Goal: Information Seeking & Learning: Learn about a topic

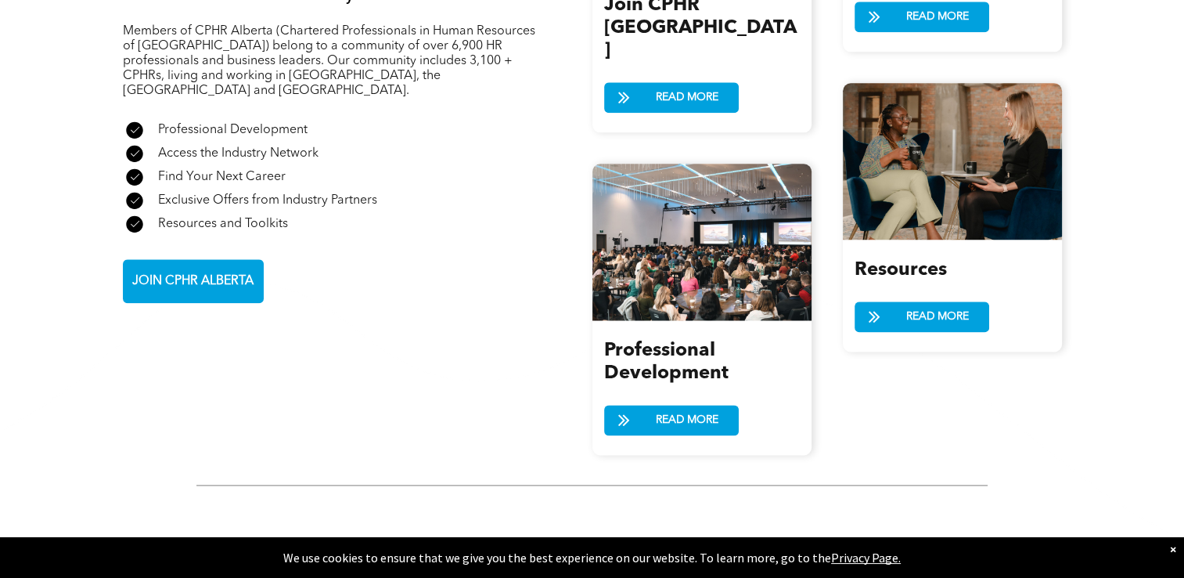
scroll to position [1910, 0]
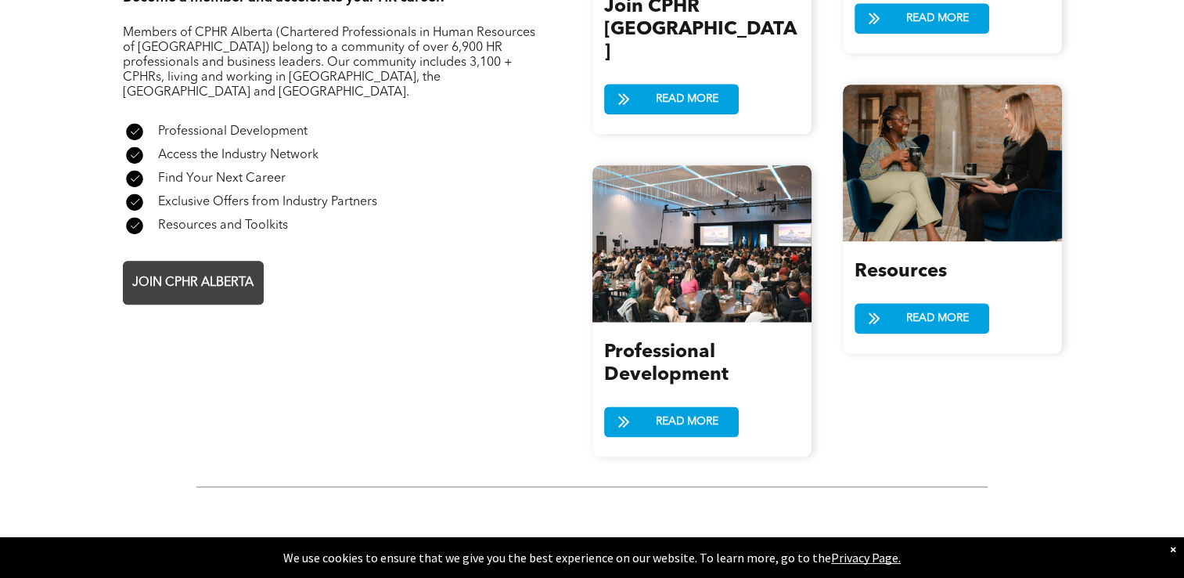
click at [179, 261] on link "JOIN CPHR ALBERTA" at bounding box center [193, 283] width 141 height 44
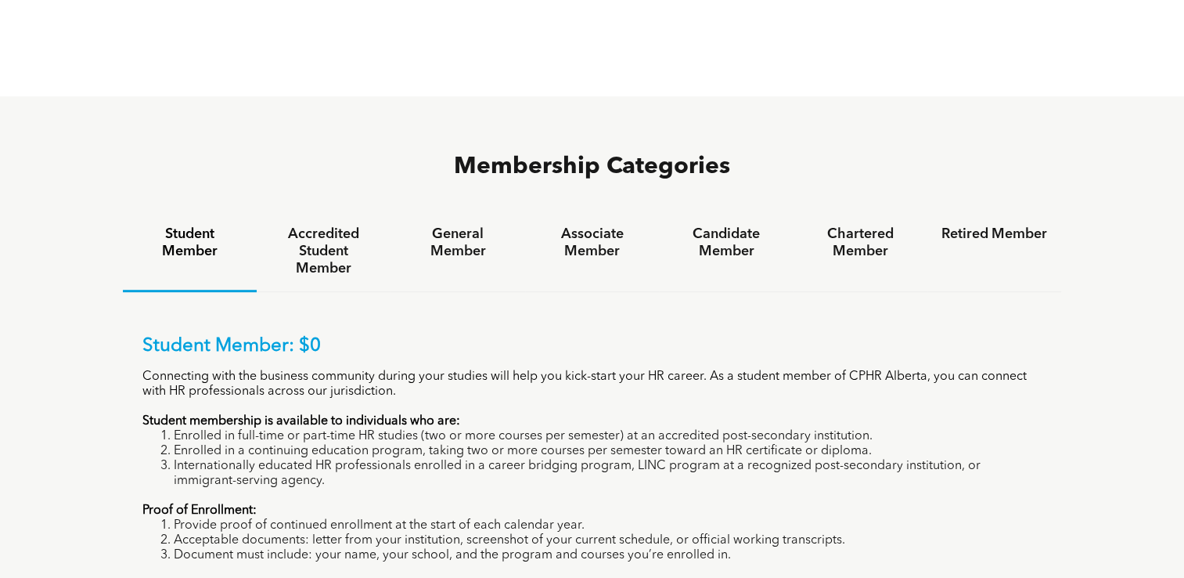
scroll to position [939, 0]
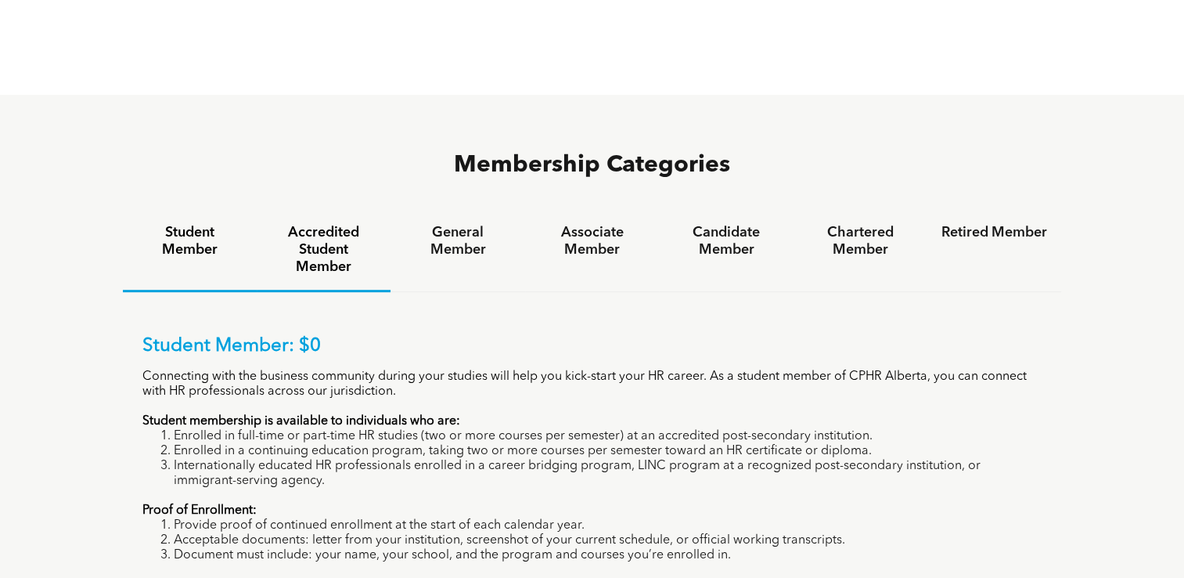
click at [319, 224] on h4 "Accredited Student Member" at bounding box center [324, 250] width 106 height 52
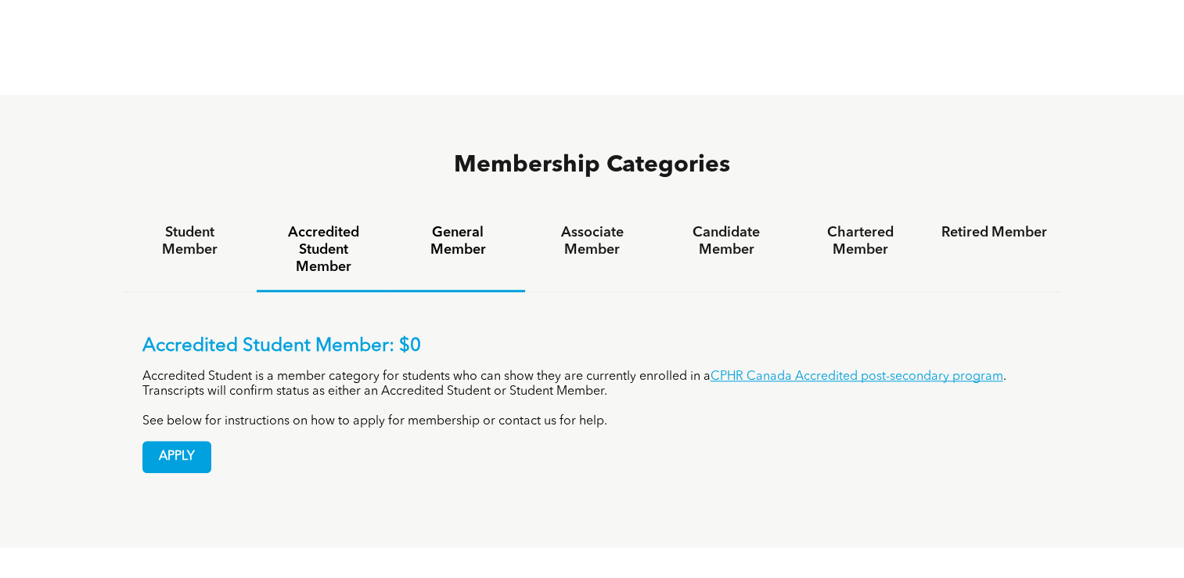
click at [445, 224] on h4 "General Member" at bounding box center [458, 241] width 106 height 34
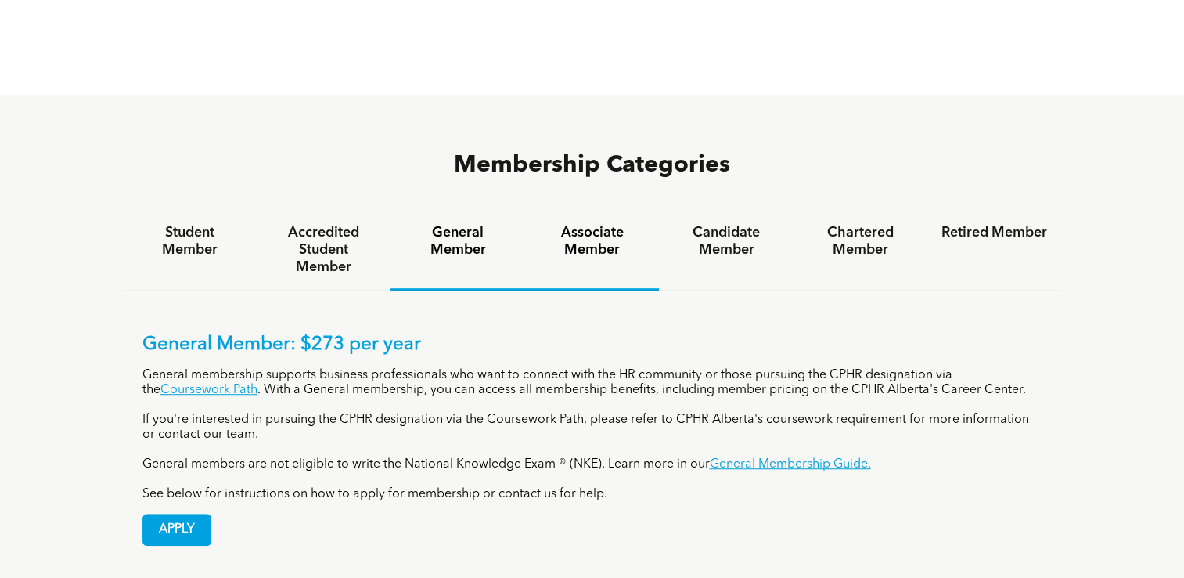
click at [598, 224] on h4 "Associate Member" at bounding box center [592, 241] width 106 height 34
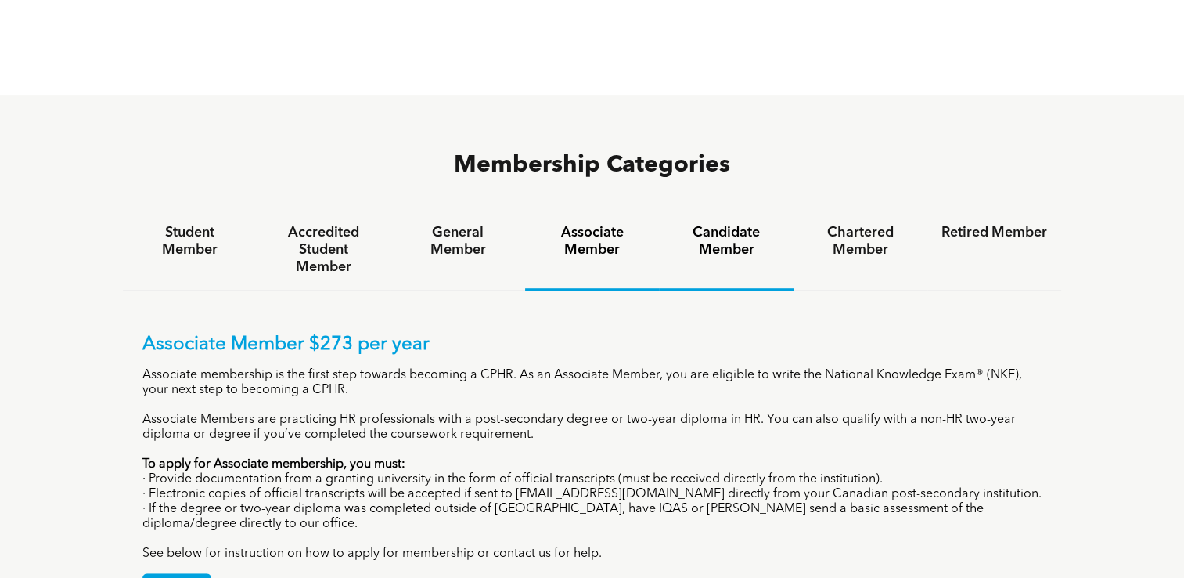
click at [709, 224] on h4 "Candidate Member" at bounding box center [726, 241] width 106 height 34
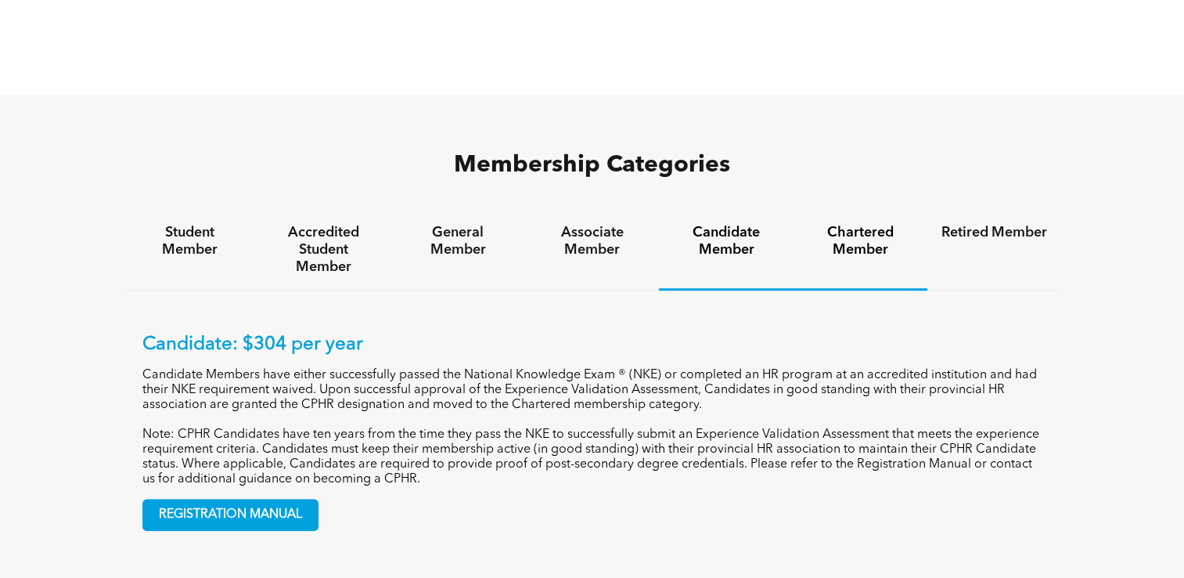
click at [840, 224] on h4 "Chartered Member" at bounding box center [861, 241] width 106 height 34
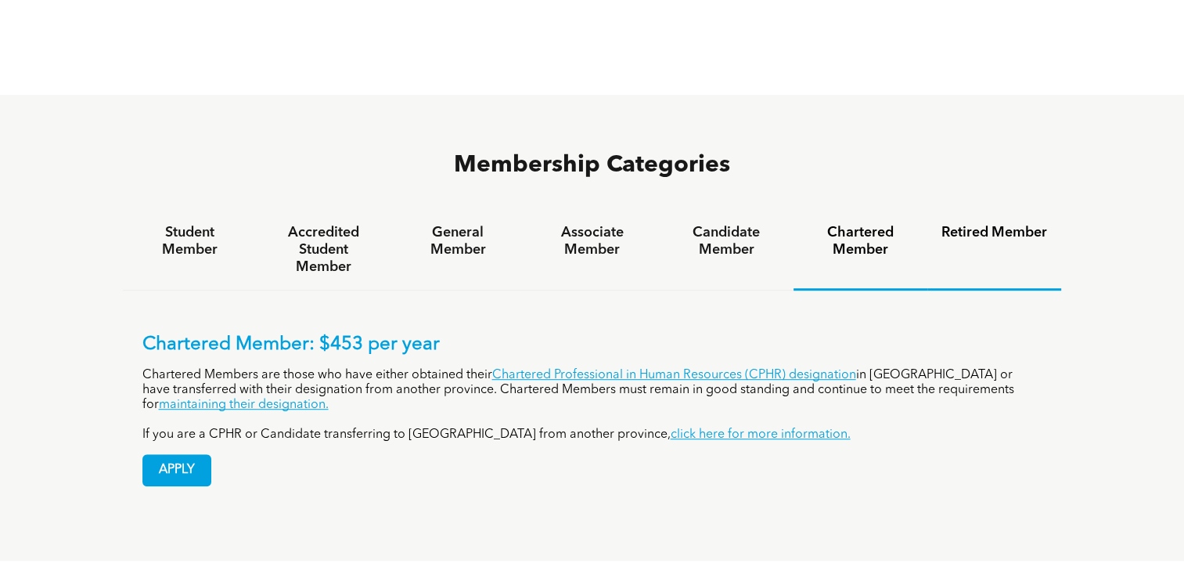
click at [963, 224] on h4 "Retired Member" at bounding box center [995, 232] width 106 height 17
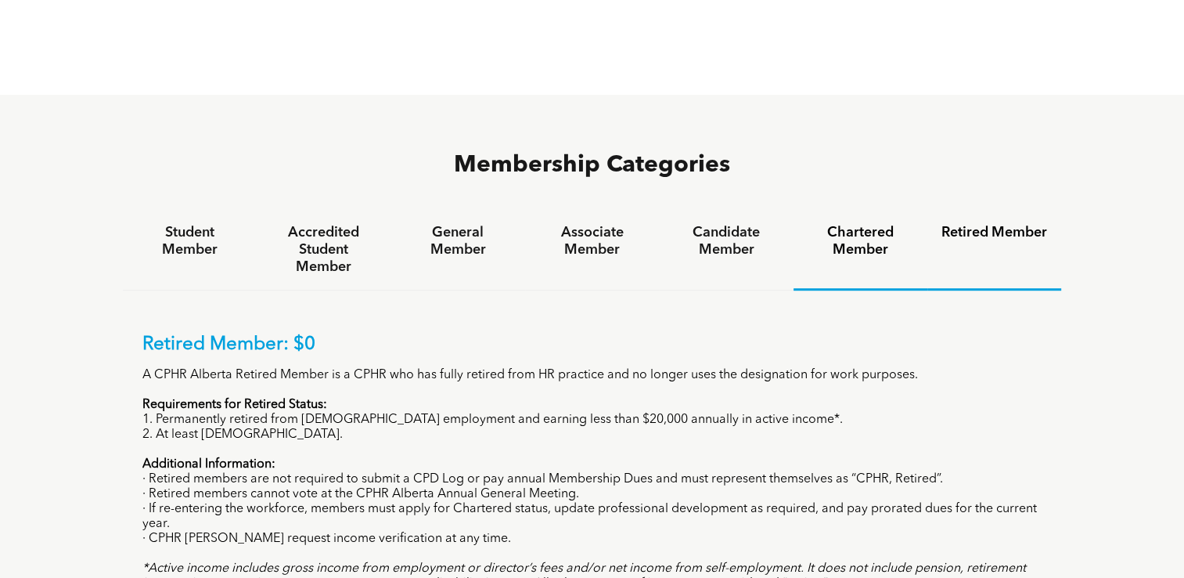
click at [855, 224] on h4 "Chartered Member" at bounding box center [861, 241] width 106 height 34
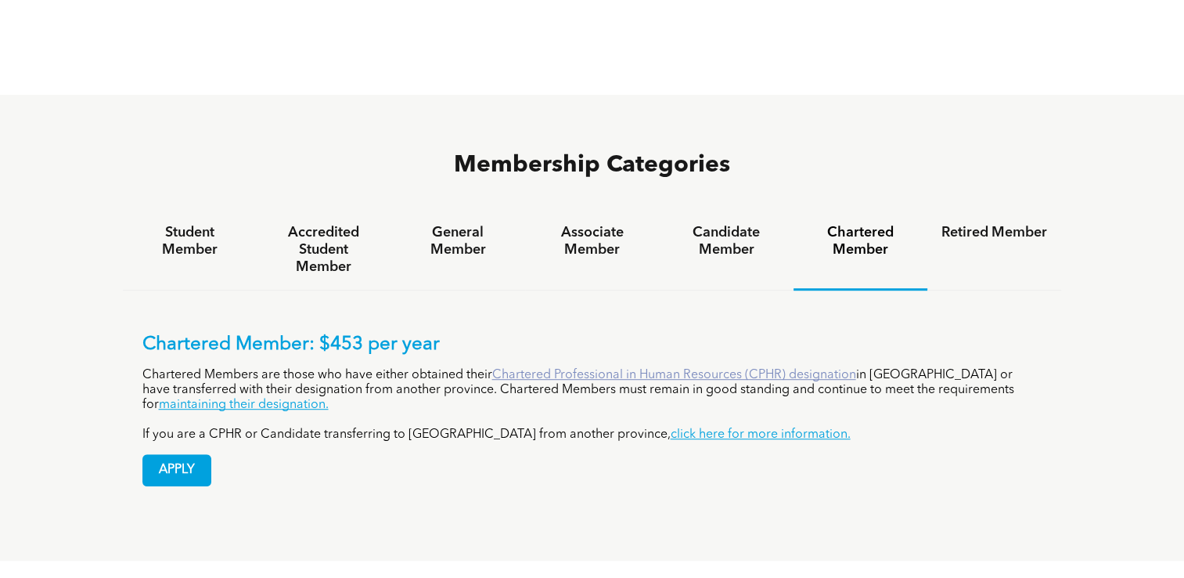
click at [667, 369] on link "Chartered Professional in Human Resources (CPHR) designation" at bounding box center [674, 375] width 364 height 13
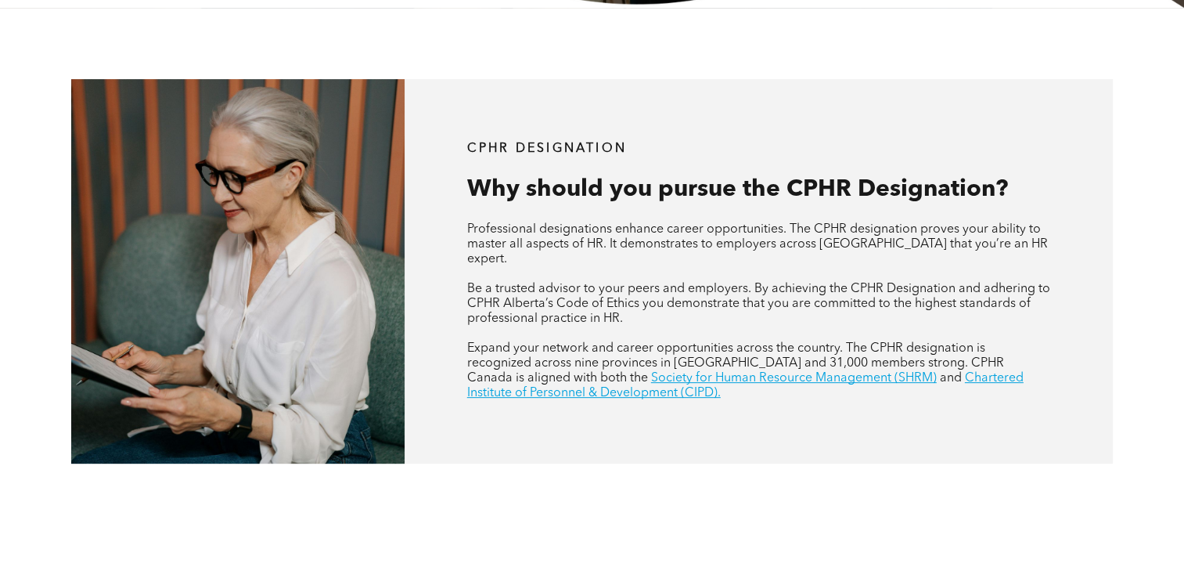
scroll to position [532, 0]
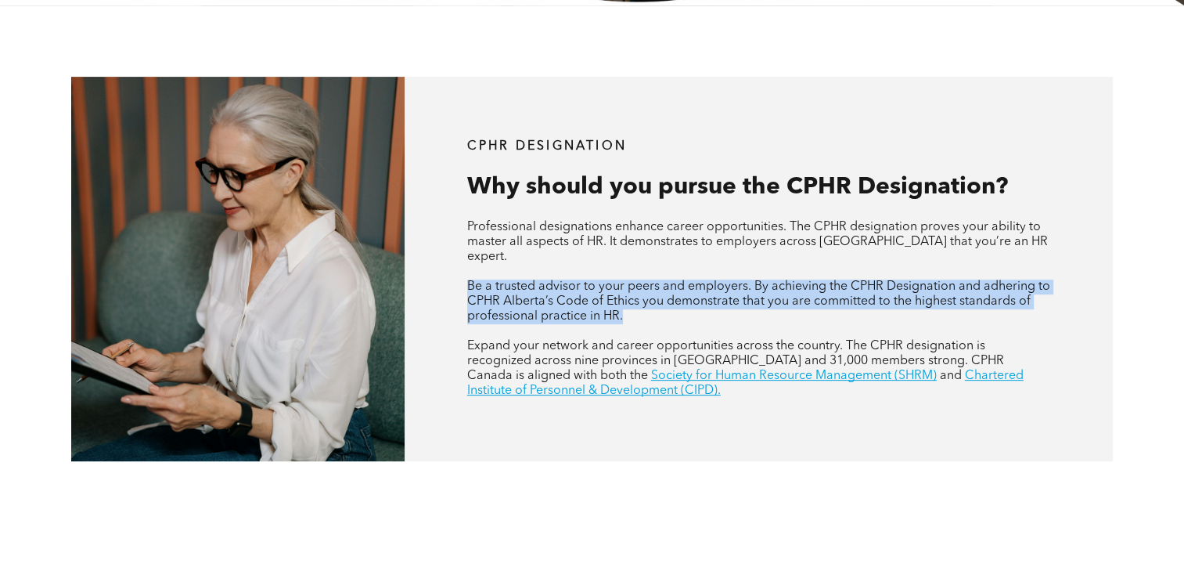
drag, startPoint x: 468, startPoint y: 268, endPoint x: 656, endPoint y: 303, distance: 191.1
click at [656, 303] on p "Be a trusted advisor to your peers and employers. By achieving the CPHR Designa…" at bounding box center [759, 301] width 584 height 45
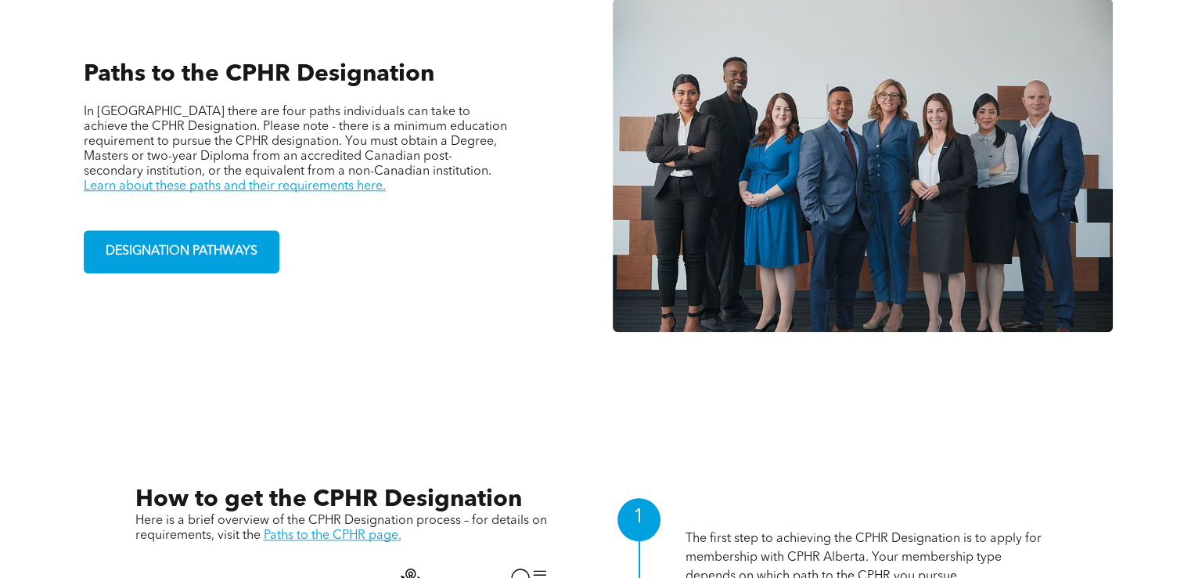
scroll to position [1190, 0]
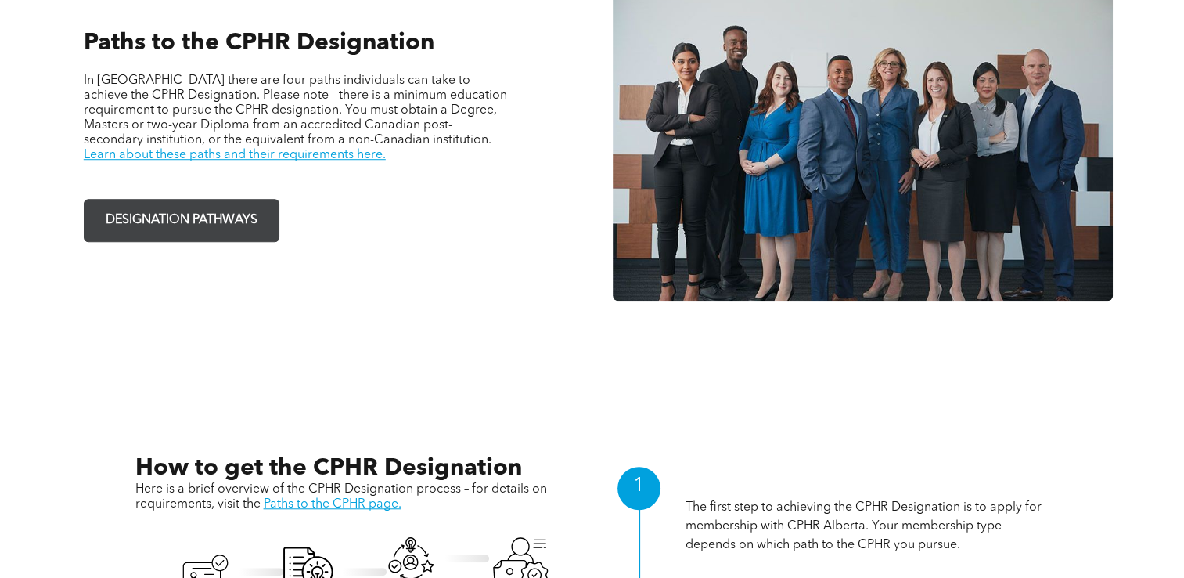
click at [205, 224] on link "DESIGNATION PATHWAYS" at bounding box center [182, 220] width 196 height 43
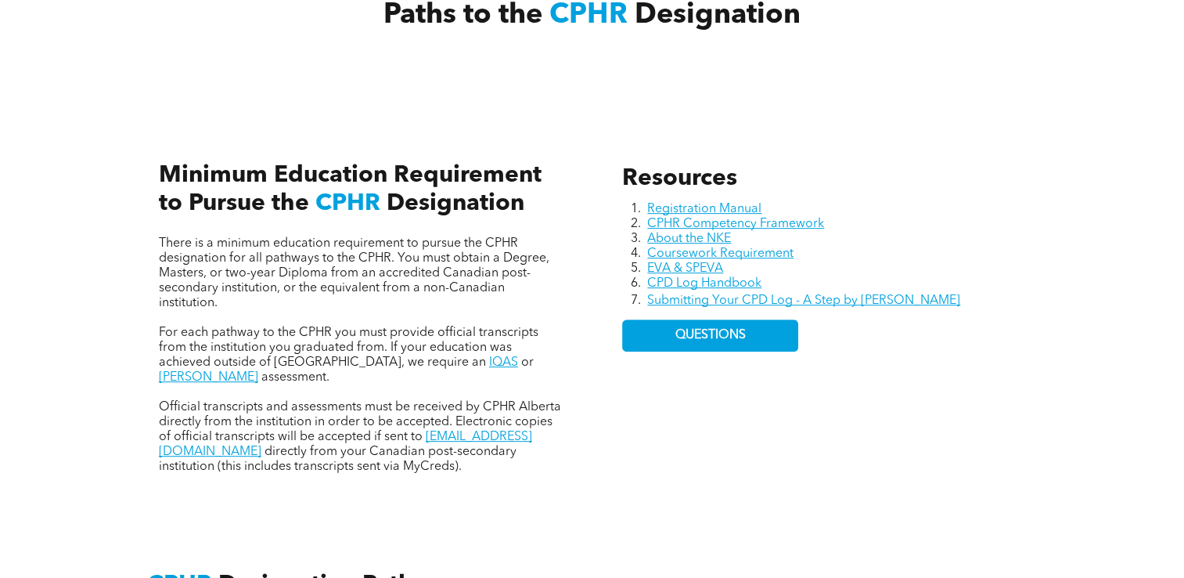
scroll to position [626, 0]
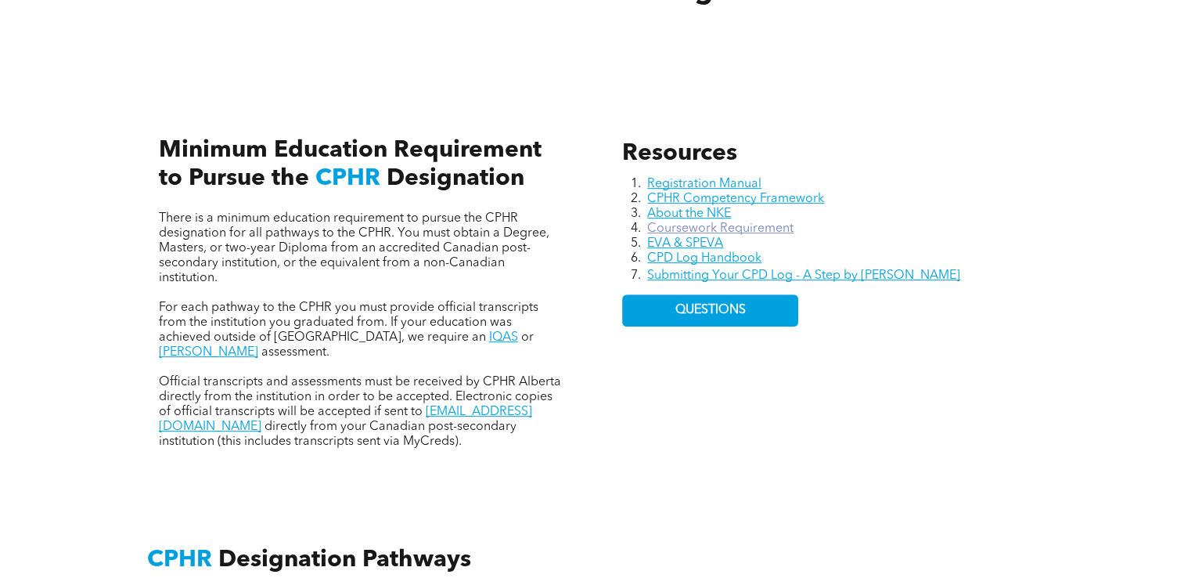
click at [746, 225] on link "Coursework Requirement" at bounding box center [720, 228] width 146 height 13
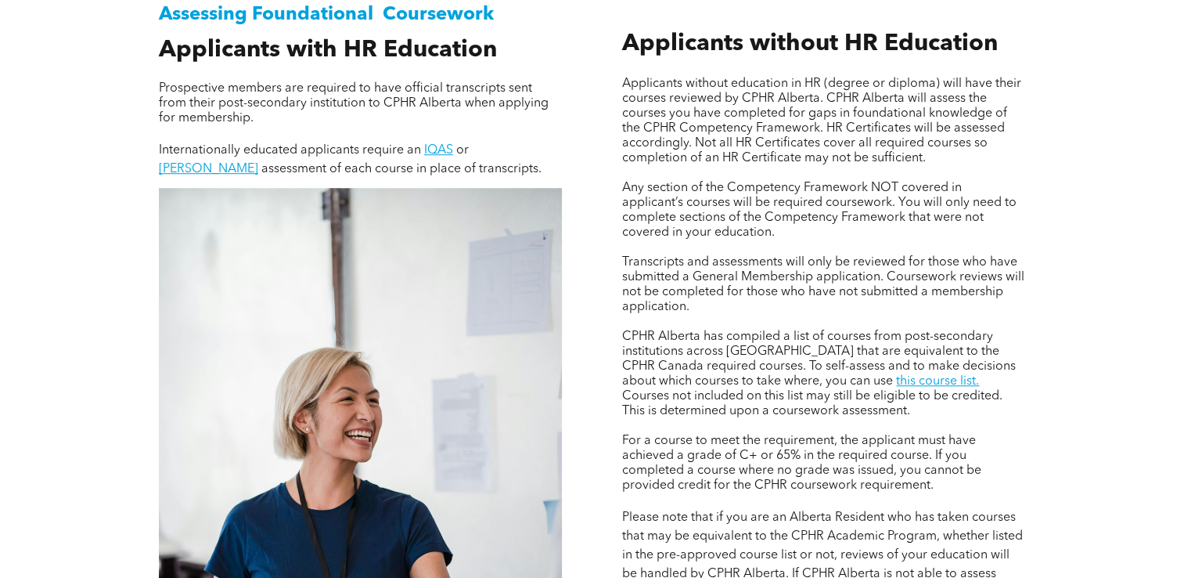
scroll to position [1127, 0]
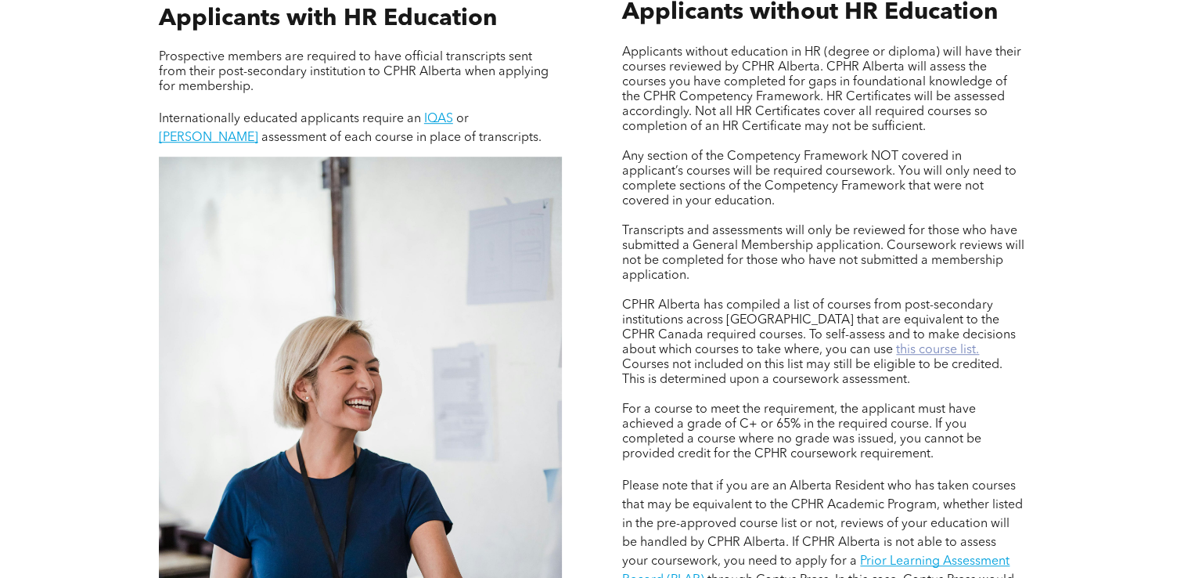
click at [896, 349] on link "this course list." at bounding box center [937, 350] width 83 height 13
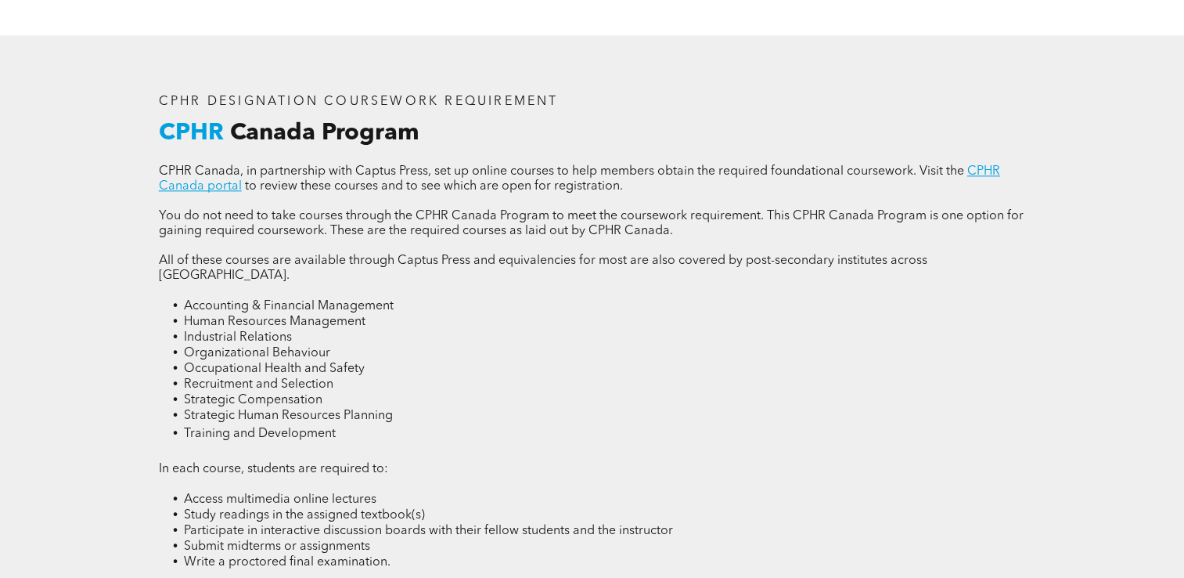
scroll to position [2004, 0]
